Goal: Task Accomplishment & Management: Complete application form

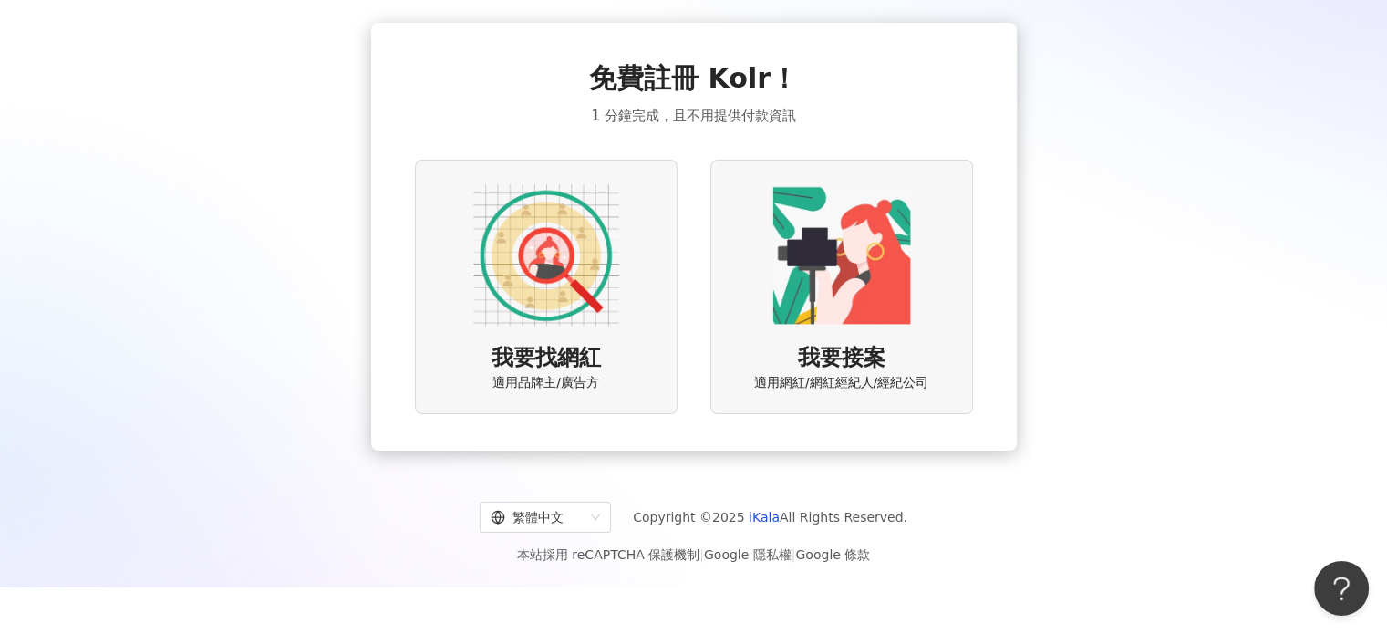
scroll to position [84, 0]
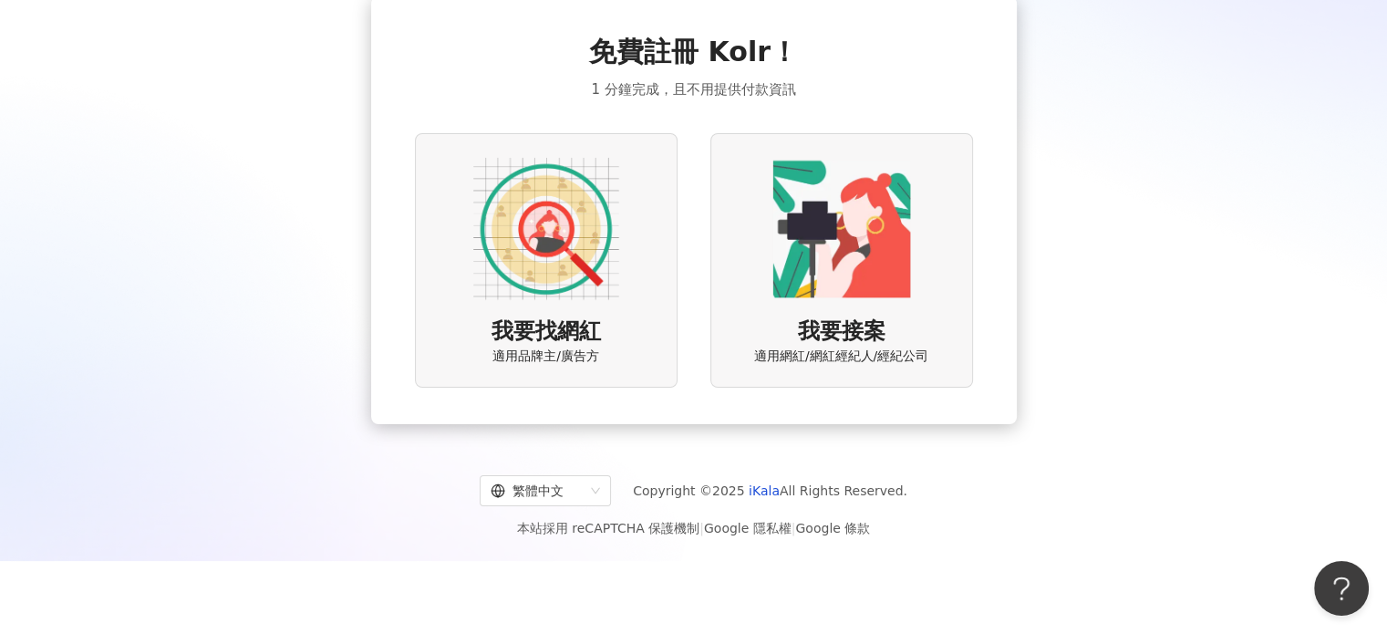
click at [512, 252] on img at bounding box center [546, 229] width 146 height 146
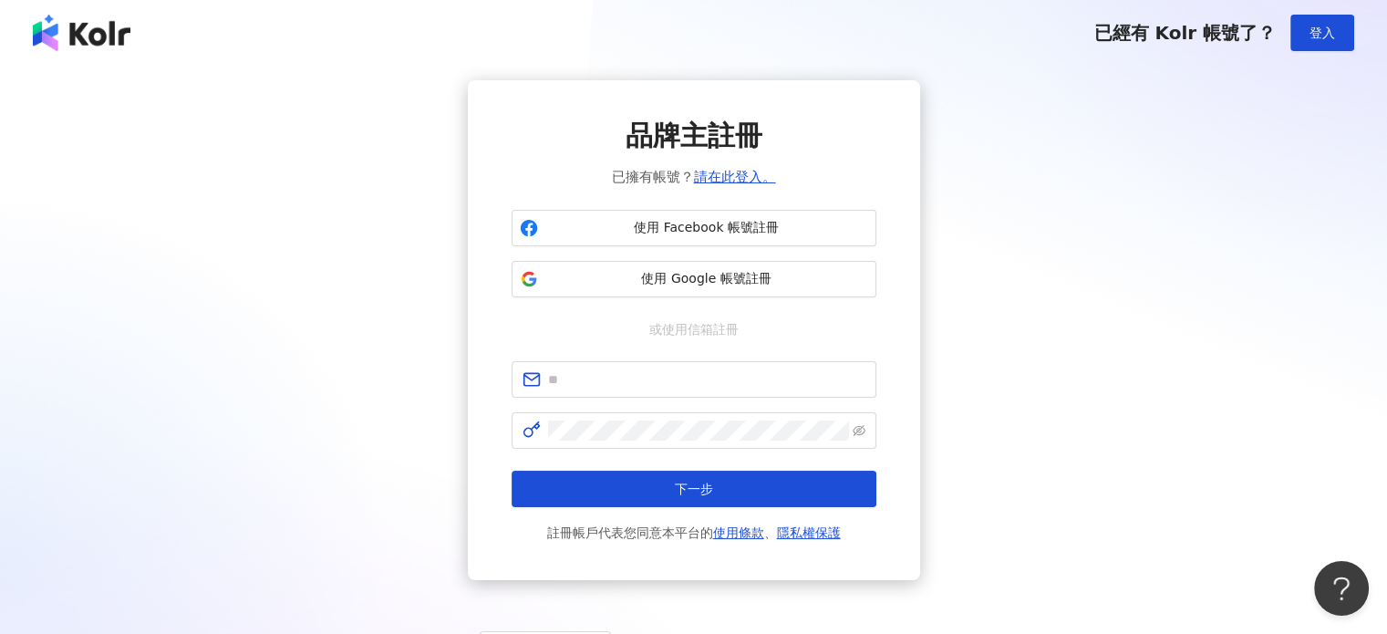
click at [66, 22] on img at bounding box center [82, 33] width 98 height 36
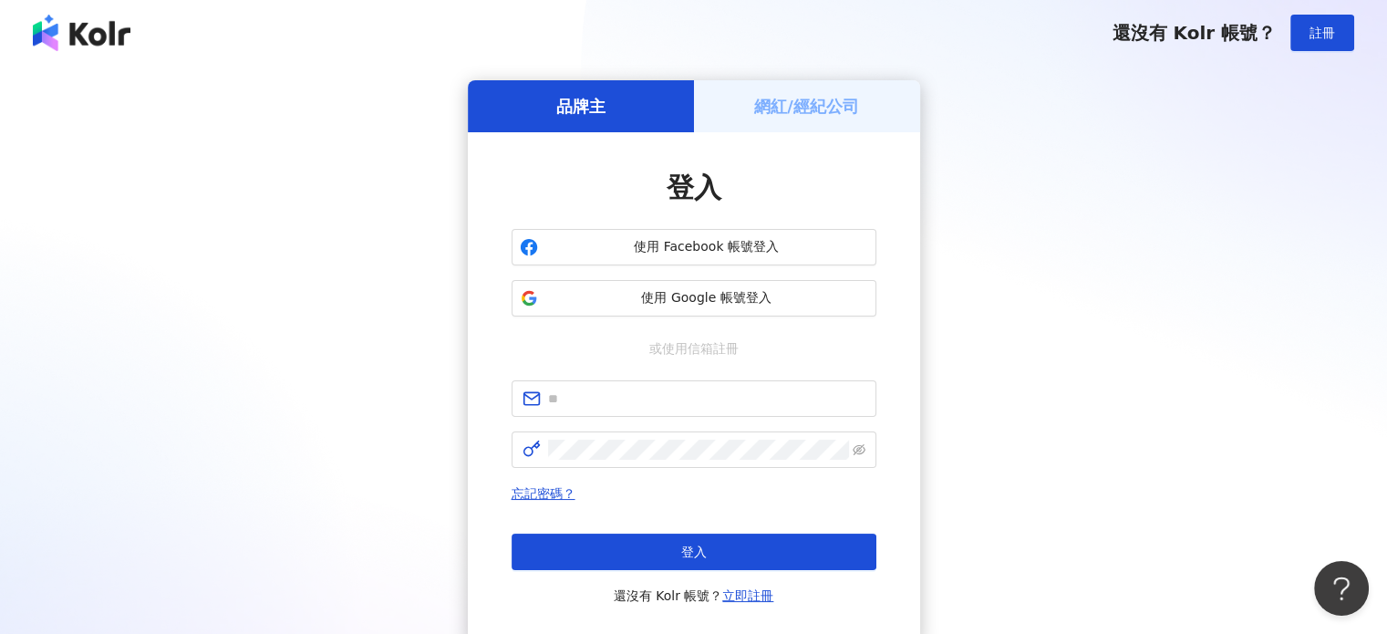
click at [77, 22] on img at bounding box center [82, 33] width 98 height 36
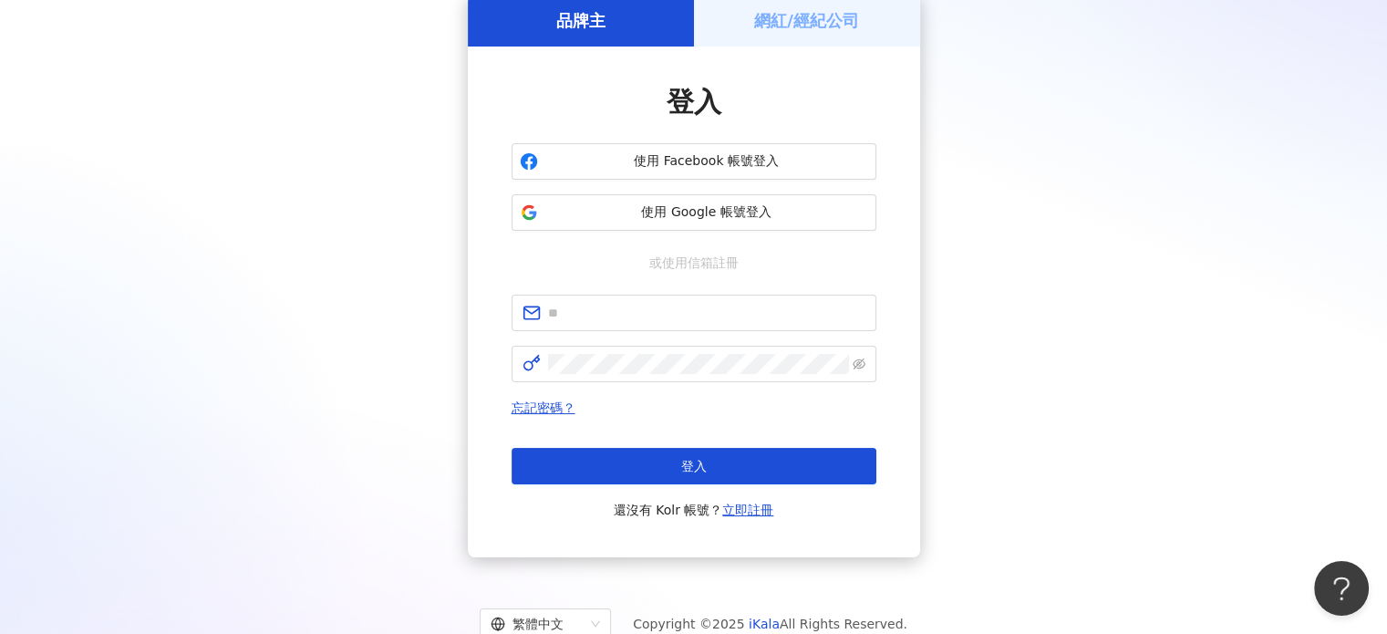
scroll to position [145, 0]
